Goal: Transaction & Acquisition: Purchase product/service

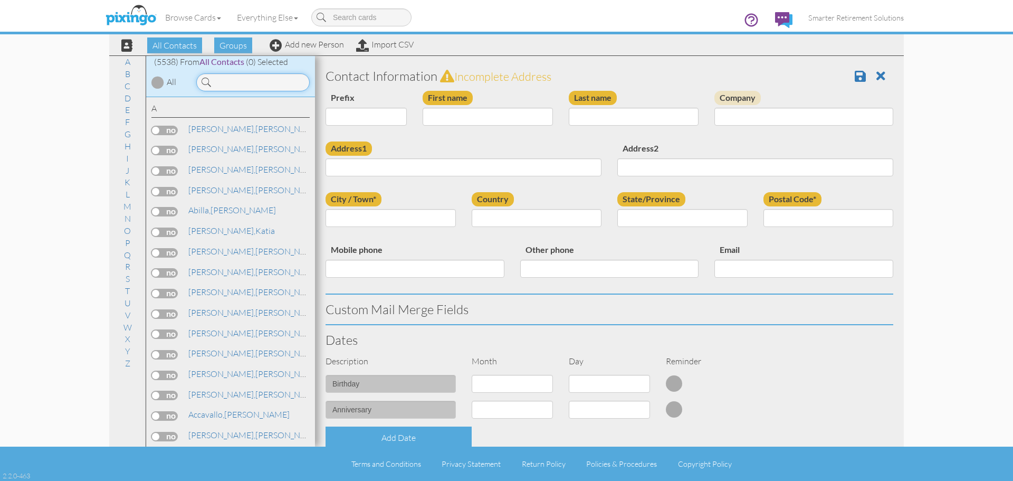
click at [252, 85] on input at bounding box center [252, 82] width 113 height 18
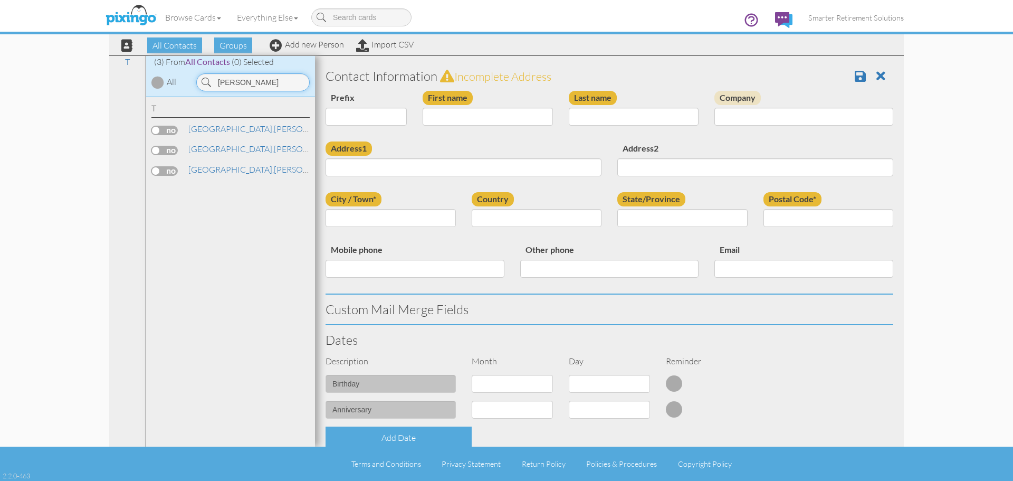
type input "[PERSON_NAME]"
click at [428, 117] on input "First name" at bounding box center [488, 117] width 130 height 18
type input "[PERSON_NAME]"
paste input "[STREET_ADDRESS][US_STATE]"
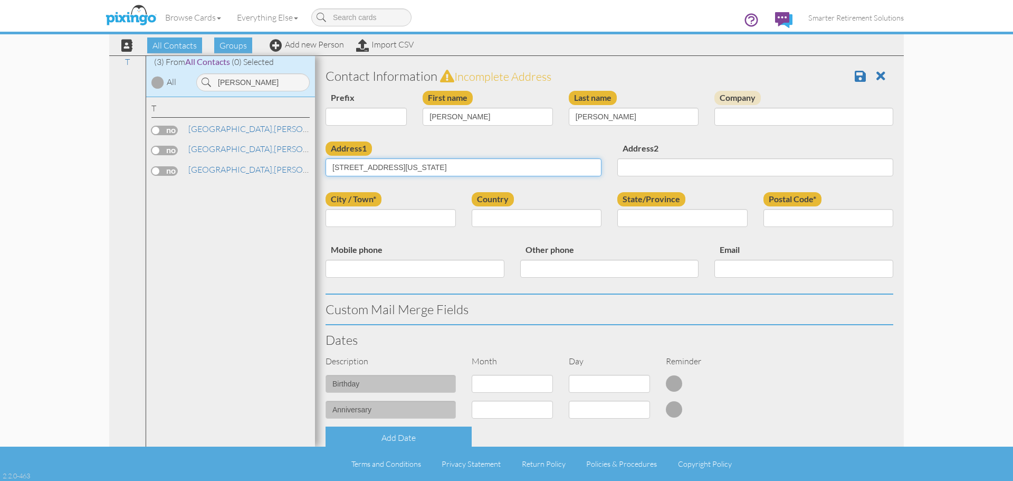
type input "[STREET_ADDRESS][US_STATE]"
type input "Canon City"
select select "object:84"
select select "object:17888"
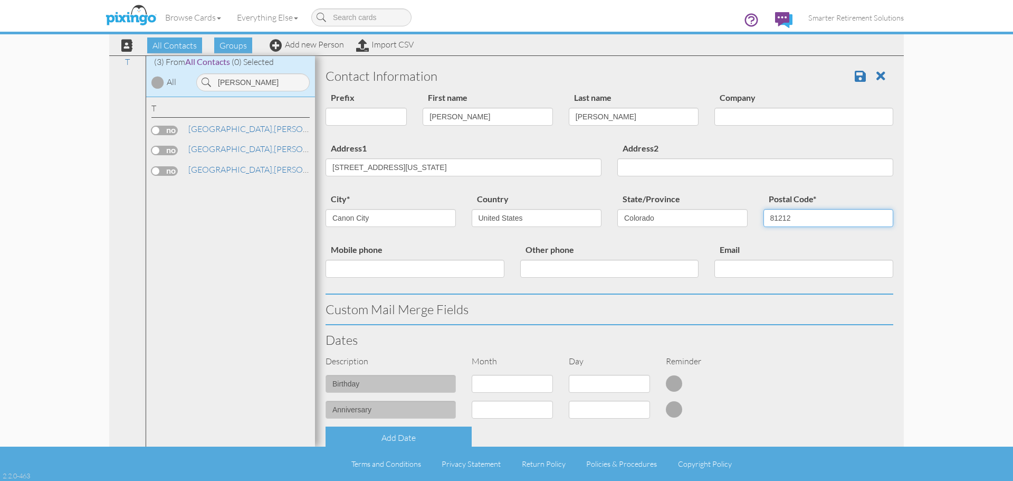
type input "81212"
drag, startPoint x: 370, startPoint y: 167, endPoint x: 525, endPoint y: 175, distance: 154.8
click at [525, 175] on input "[STREET_ADDRESS][US_STATE]" at bounding box center [464, 167] width 276 height 18
type input "739 Yale Pl"
click at [453, 144] on div "Address1 [STREET_ADDRESS]" at bounding box center [464, 162] width 292 height 43
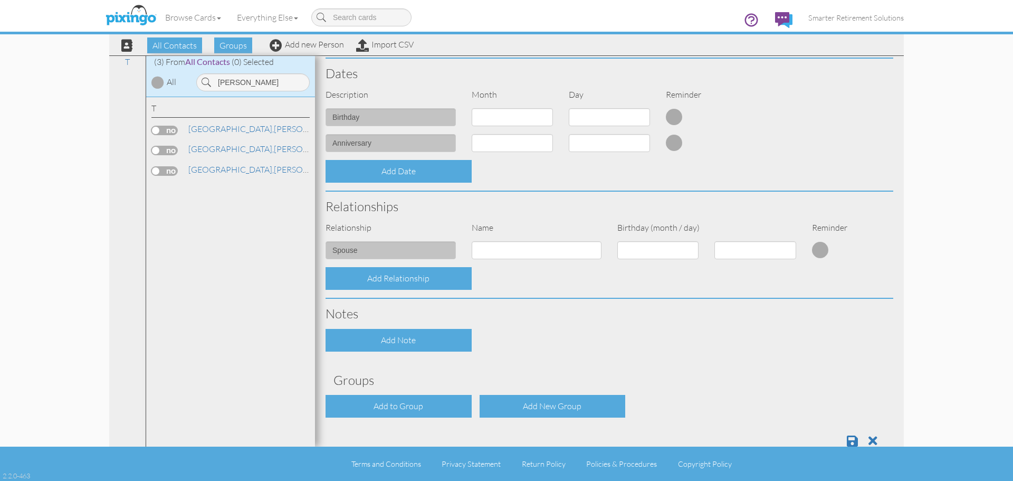
scroll to position [291, 0]
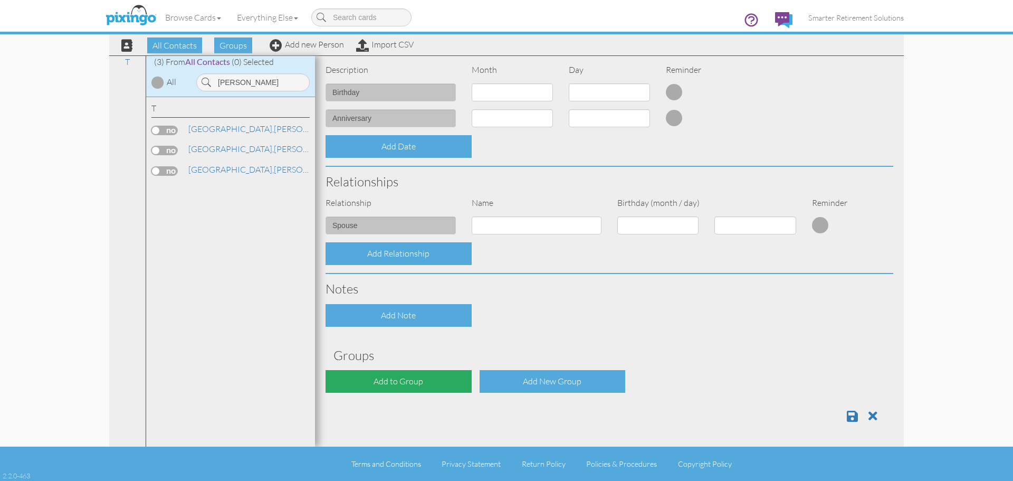
click at [422, 378] on div "Add to Group" at bounding box center [399, 381] width 146 height 23
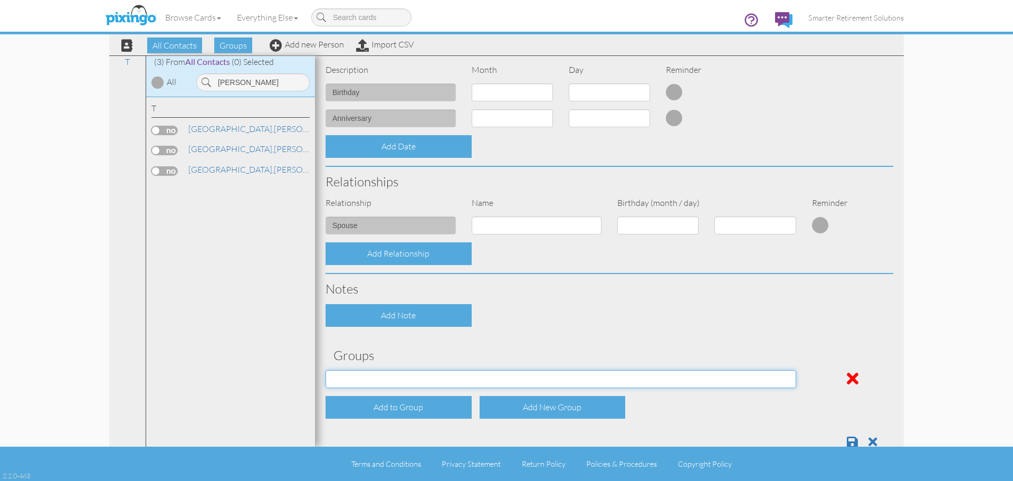
click at [421, 376] on select "[DATE] SMARTER FEDS OSD DMEA [US_STATE] [DATE] BOP Onsite 08/12 [US_STATE] Regi…" at bounding box center [561, 379] width 471 height 18
select select "object:18004"
click at [326, 370] on select "[DATE] SMARTER FEDS OSD DMEA [US_STATE] [DATE] BOP Onsite 08/12 [US_STATE] Regi…" at bounding box center [561, 379] width 471 height 18
click at [601, 309] on div "Add Note" at bounding box center [610, 315] width 584 height 23
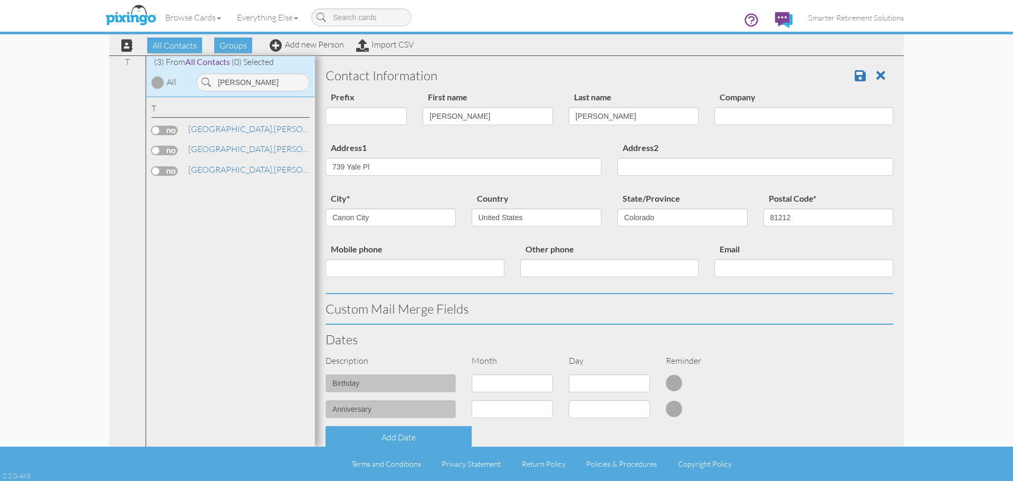
scroll to position [0, 0]
click at [855, 71] on span at bounding box center [860, 76] width 11 height 13
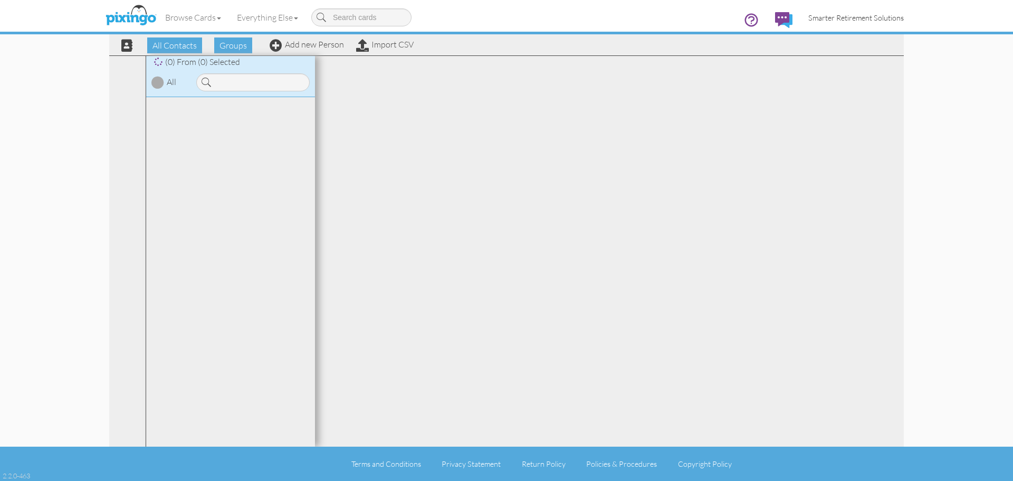
click at [850, 20] on span "Smarter Retirement Solutions" at bounding box center [856, 17] width 96 height 9
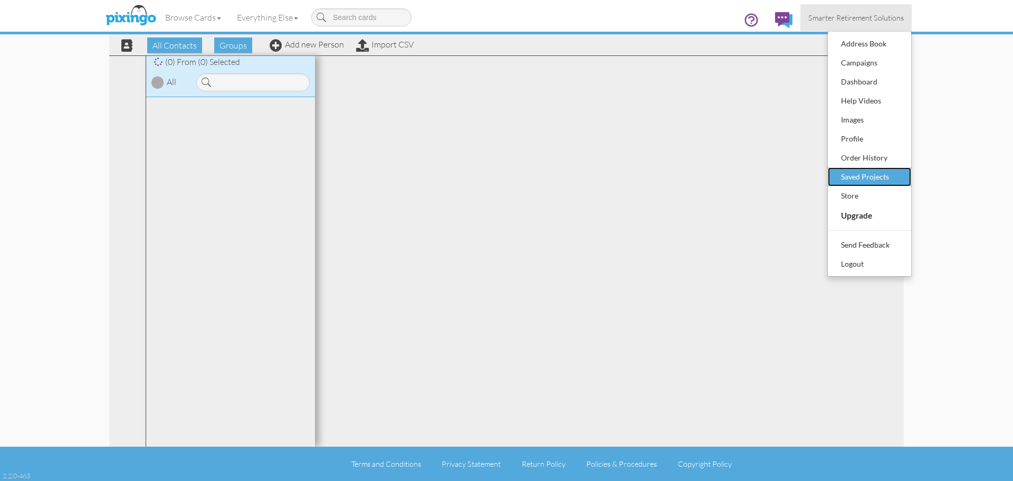
click at [862, 174] on div "Saved Projects" at bounding box center [870, 177] width 62 height 16
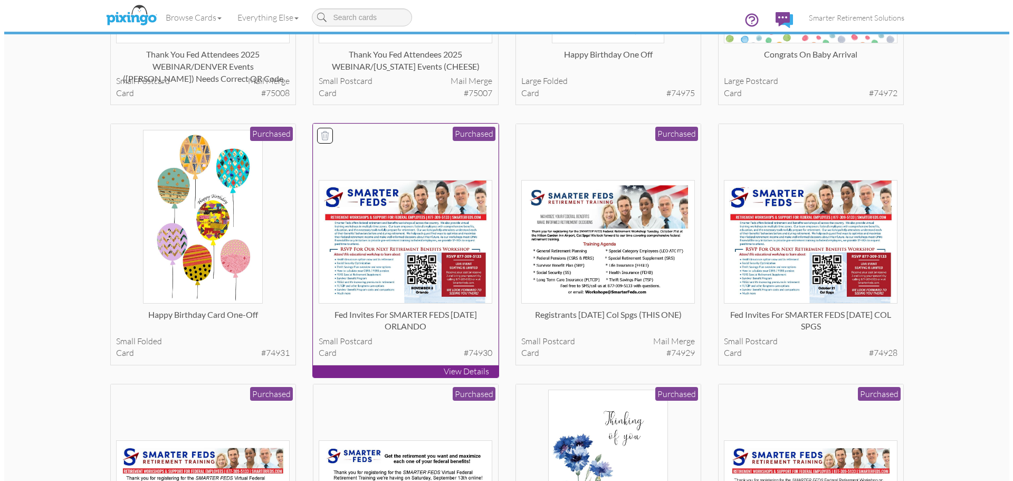
scroll to position [792, 0]
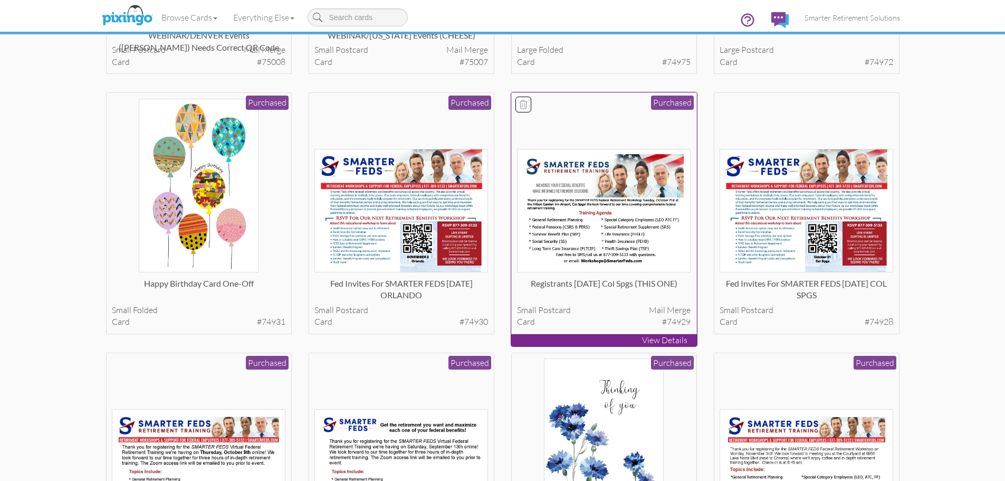
click at [597, 234] on img at bounding box center [604, 210] width 174 height 123
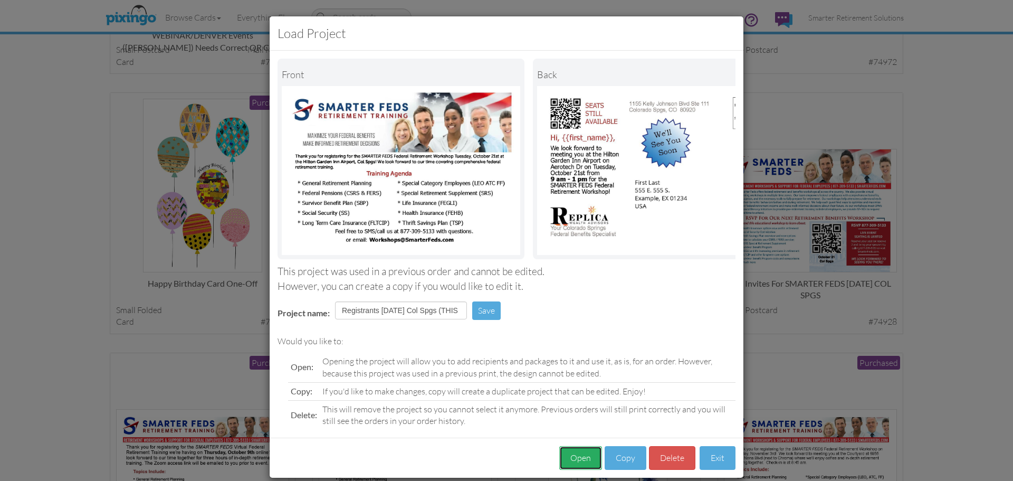
click at [581, 464] on button "Open" at bounding box center [580, 458] width 43 height 24
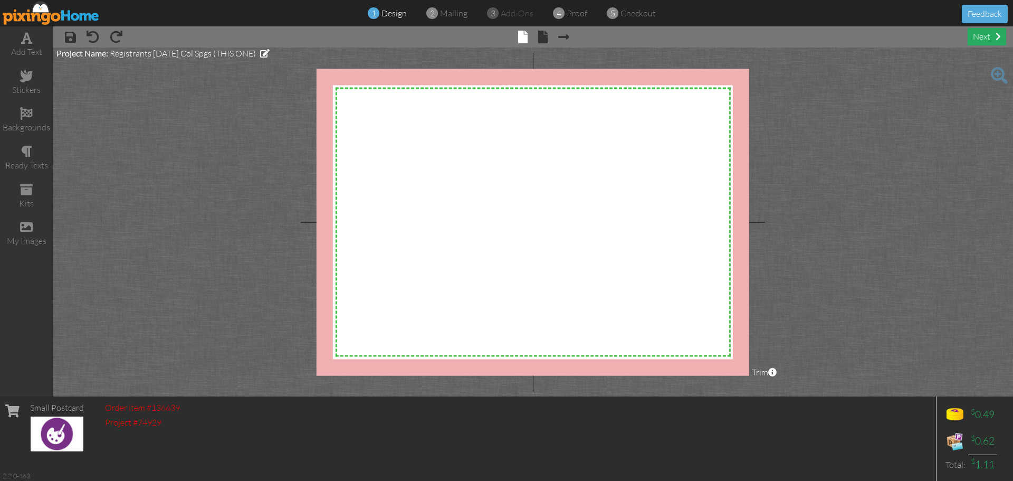
click at [972, 35] on div "next" at bounding box center [987, 36] width 39 height 17
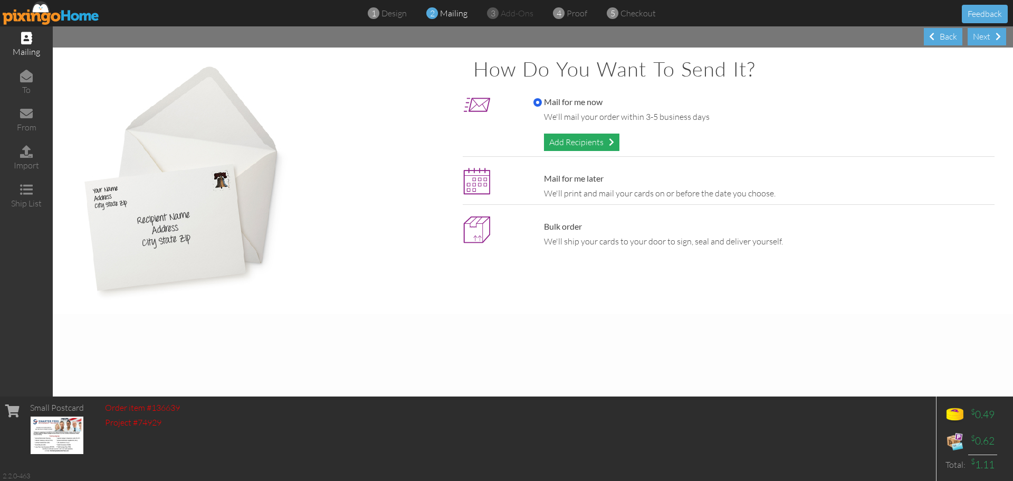
click at [588, 146] on div "Add Recipients" at bounding box center [581, 142] width 75 height 17
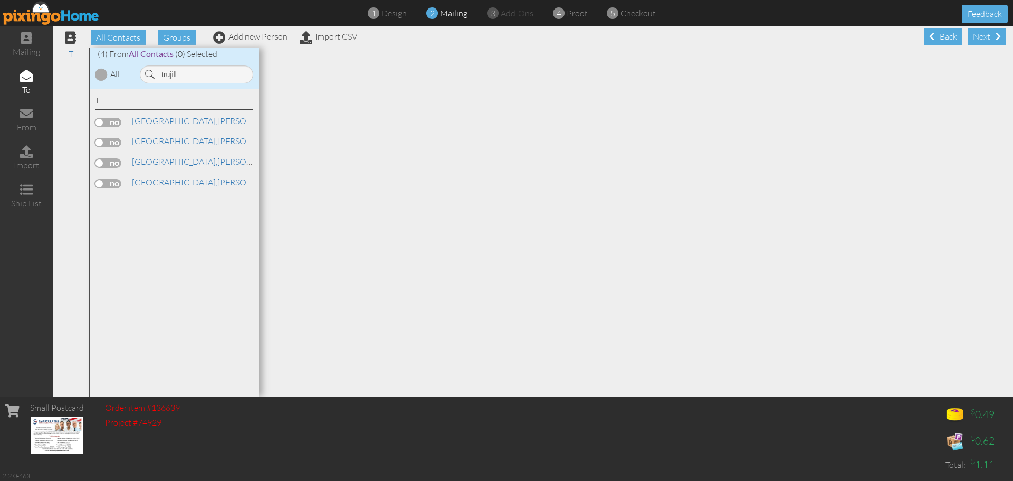
type input "trujill"
click at [108, 122] on label at bounding box center [108, 122] width 26 height 9
click at [0, 0] on input "checkbox" at bounding box center [0, 0] width 0 height 0
click at [968, 40] on div "Next" at bounding box center [987, 36] width 39 height 17
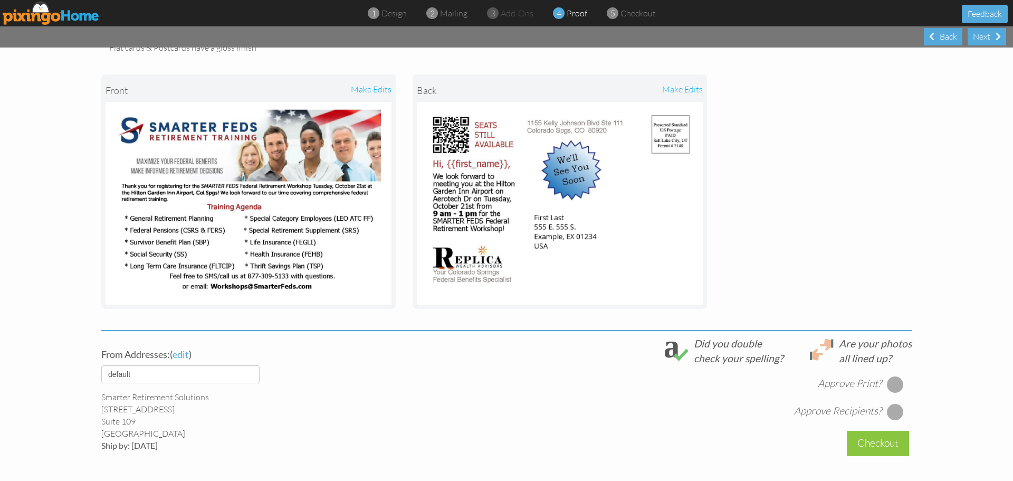
scroll to position [239, 0]
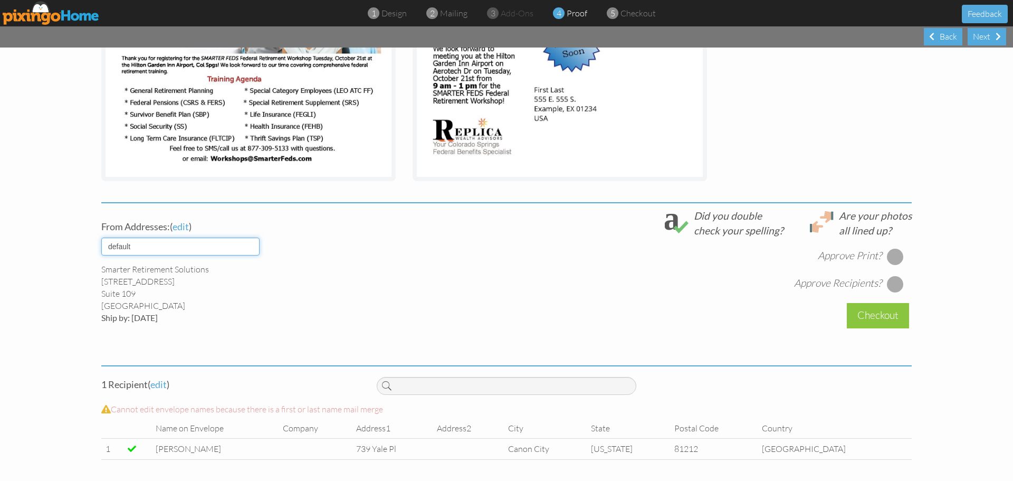
click at [209, 251] on select "default HOME DENVER Team AUSTIN Team COL SPGS team ORLANDO Team Replica Wealth …" at bounding box center [180, 246] width 158 height 18
select select "object:29415"
click at [101, 237] on select "default HOME DENVER Team AUSTIN Team COL SPGS team ORLANDO Team Replica Wealth …" at bounding box center [180, 246] width 158 height 18
click at [264, 302] on div "Smarter Feds LLC 601 South Harbour Island Blvd Suite 109 Tampa, FL 33602 Ship b…" at bounding box center [231, 293] width 260 height 60
click at [893, 259] on div at bounding box center [895, 256] width 17 height 17
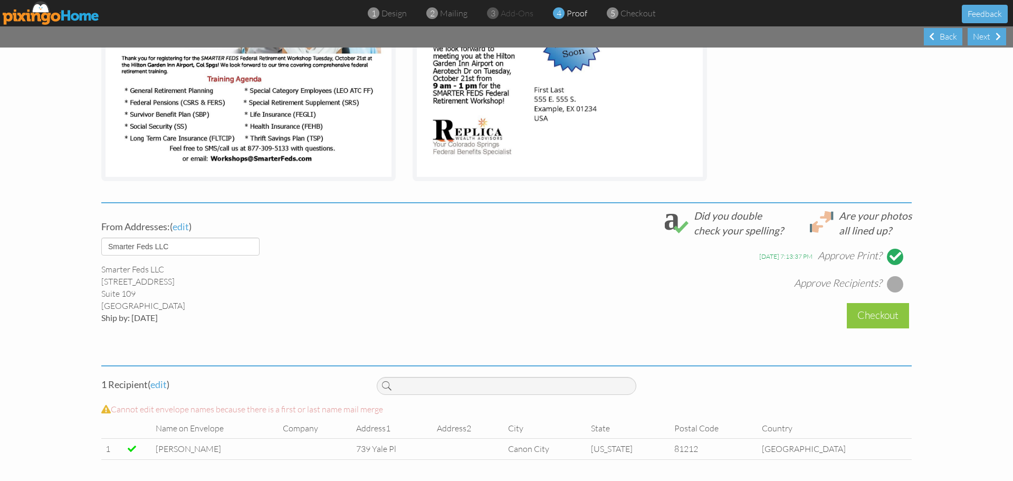
click at [892, 288] on div at bounding box center [895, 283] width 17 height 17
click at [879, 319] on div "Checkout" at bounding box center [878, 315] width 62 height 25
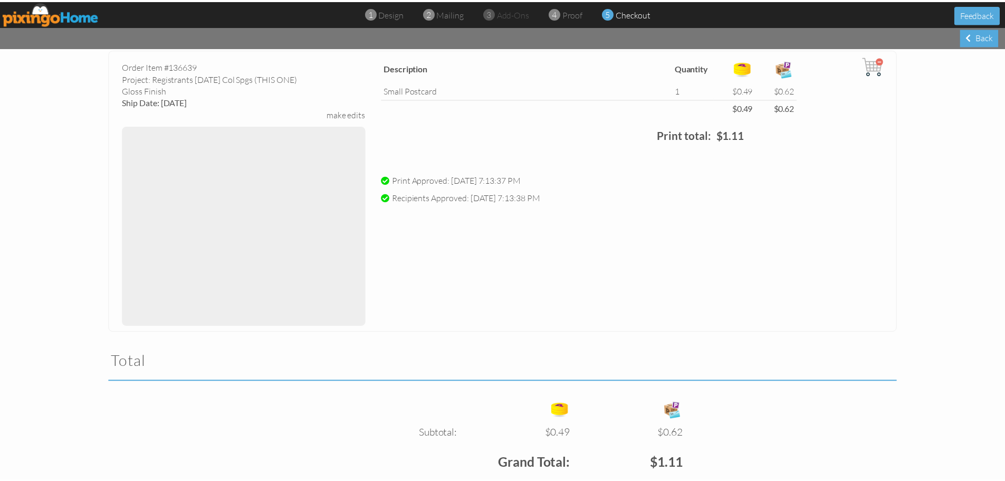
scroll to position [158, 0]
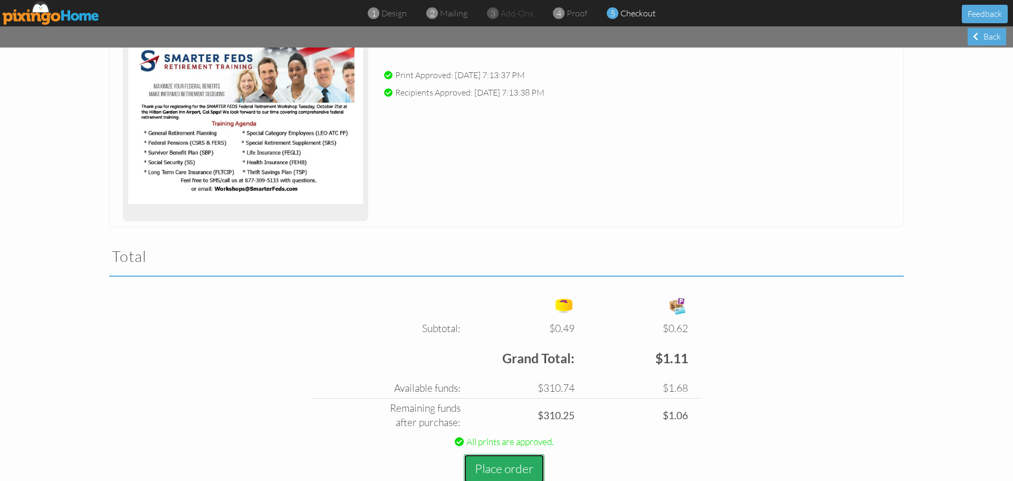
click at [510, 468] on button "Place order" at bounding box center [504, 468] width 81 height 29
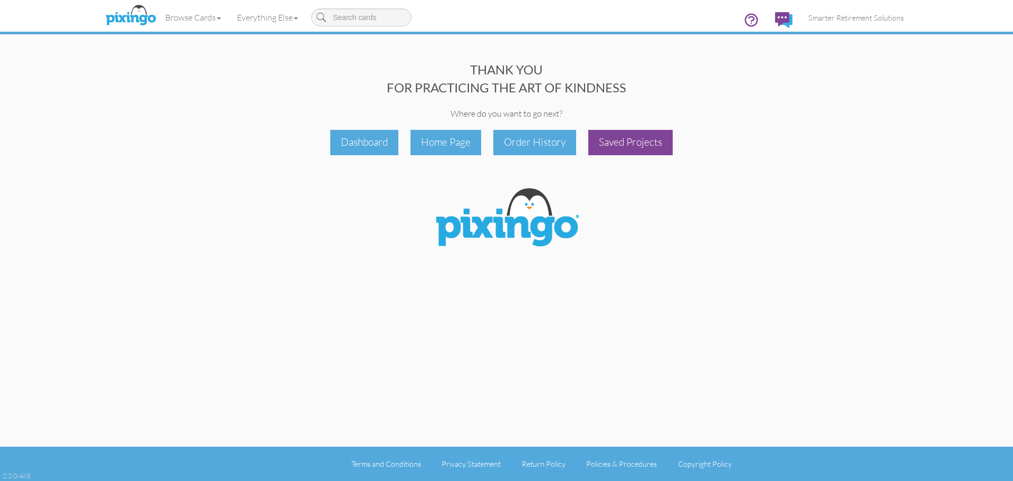
click at [656, 147] on div "Saved Projects" at bounding box center [630, 142] width 84 height 25
